Goal: Check status: Check status

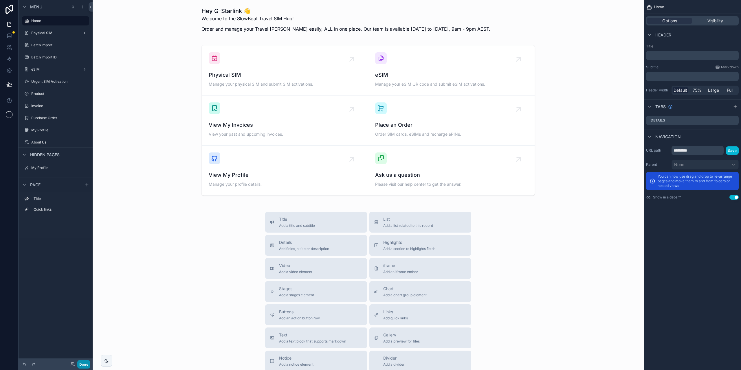
click at [85, 363] on button "Done" at bounding box center [83, 364] width 13 height 8
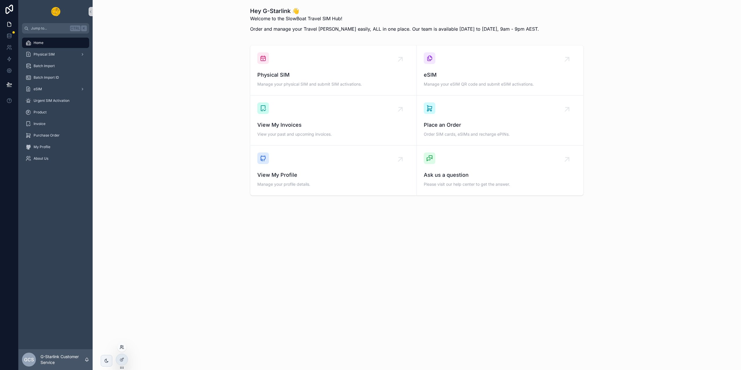
click at [123, 347] on icon at bounding box center [122, 347] width 5 height 5
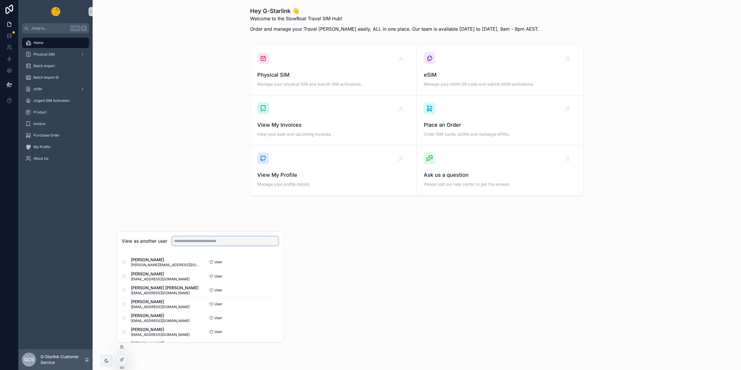
click at [192, 241] on input "text" at bounding box center [225, 240] width 107 height 9
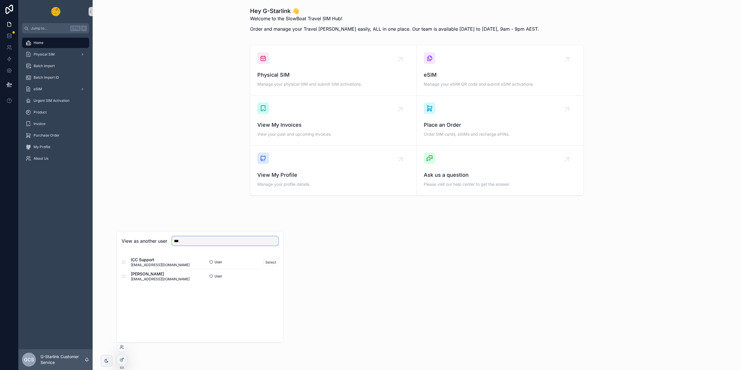
type input "***"
click at [176, 263] on div "ICC Support support@icctravel.sg" at bounding box center [161, 262] width 78 height 10
click at [271, 262] on button "Select" at bounding box center [270, 262] width 15 height 8
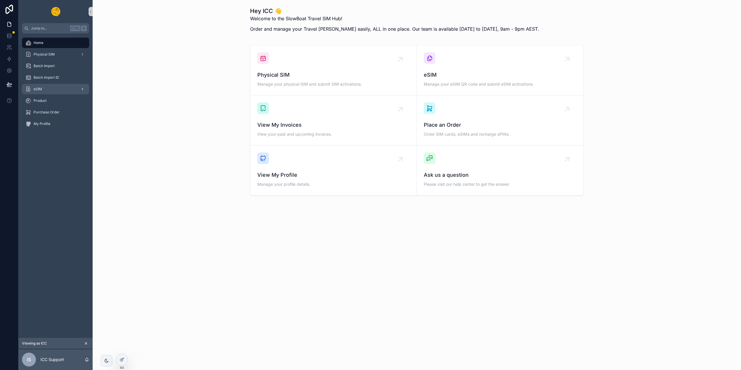
click at [51, 87] on div "eSIM" at bounding box center [55, 89] width 60 height 9
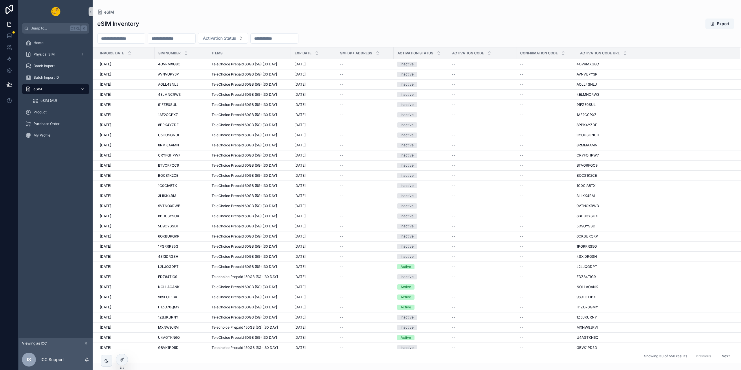
click at [135, 41] on input "scrollable content" at bounding box center [121, 38] width 47 height 8
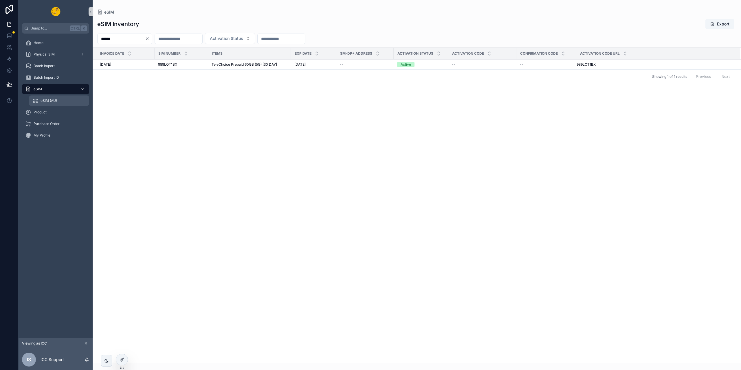
type input "******"
drag, startPoint x: 49, startPoint y: 98, endPoint x: 63, endPoint y: 95, distance: 14.1
click at [49, 98] on div "eSIM (AU)" at bounding box center [58, 100] width 53 height 9
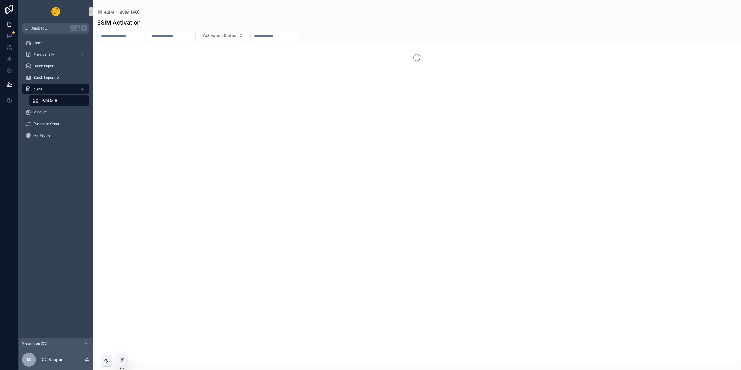
click at [140, 35] on input "scrollable content" at bounding box center [121, 36] width 47 height 8
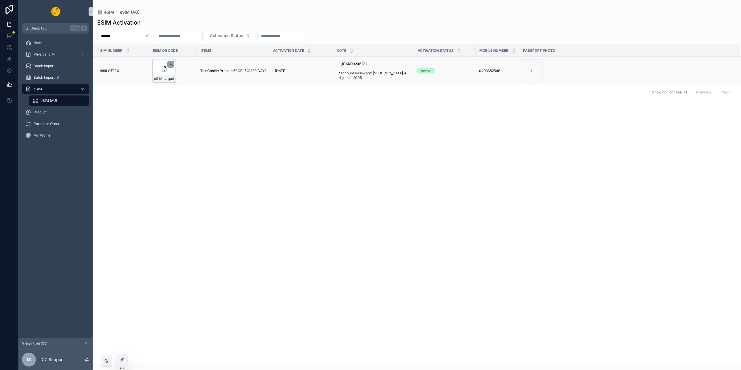
type input "******"
click at [171, 63] on icon "scrollable content" at bounding box center [171, 64] width 0 height 2
click at [134, 70] on div "989LOT1BX 989LOT1BX" at bounding box center [123, 71] width 46 height 5
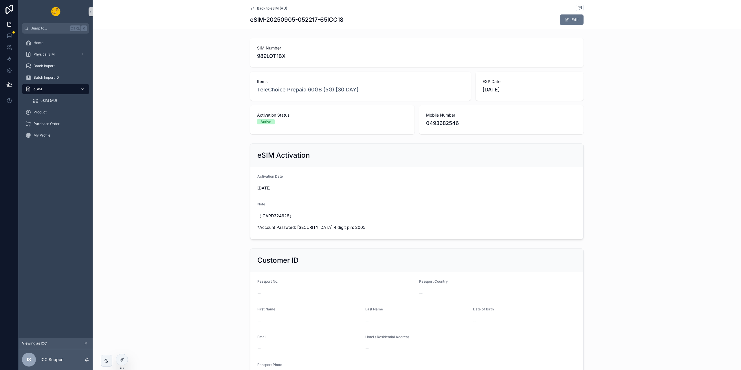
click at [250, 8] on icon "scrollable content" at bounding box center [252, 8] width 5 height 5
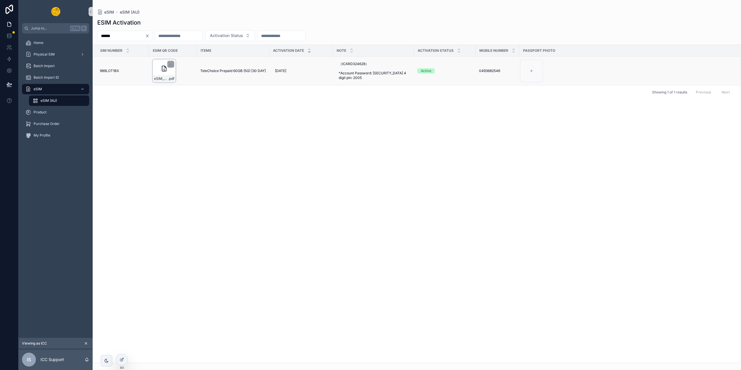
click at [161, 71] on icon "scrollable content" at bounding box center [164, 68] width 7 height 7
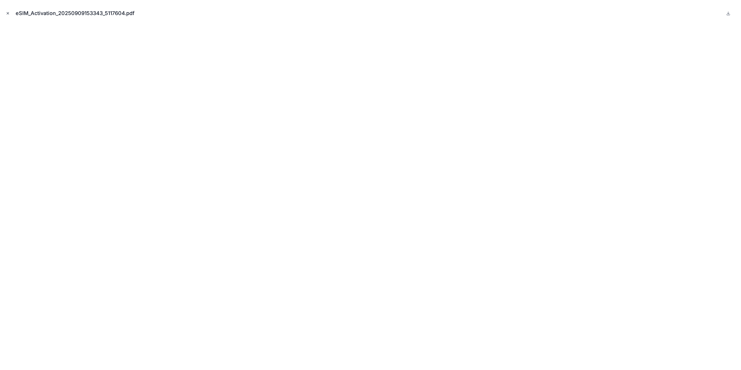
click at [5, 11] on div "eSIM_Activation_20250909153343_5117604.pdf" at bounding box center [370, 185] width 741 height 370
click at [5, 11] on button "Close modal" at bounding box center [8, 13] width 6 height 6
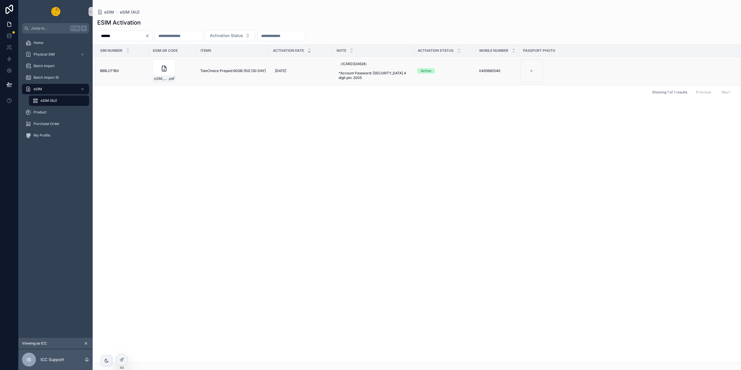
click at [101, 69] on span "989LOT1BX" at bounding box center [109, 71] width 19 height 5
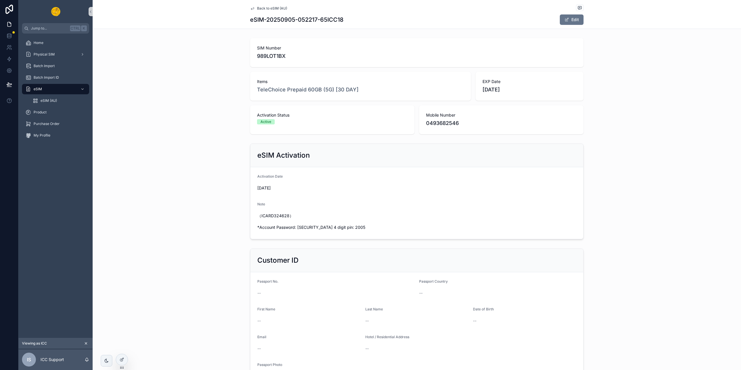
click at [271, 53] on span "989LOT1BX" at bounding box center [417, 56] width 320 height 8
copy span "989LOT1BX"
click at [605, 280] on div "Customer ID Passport No. -- Passport Country -- First Name -- Last Name -- Date…" at bounding box center [417, 318] width 648 height 144
